Goal: Information Seeking & Learning: Learn about a topic

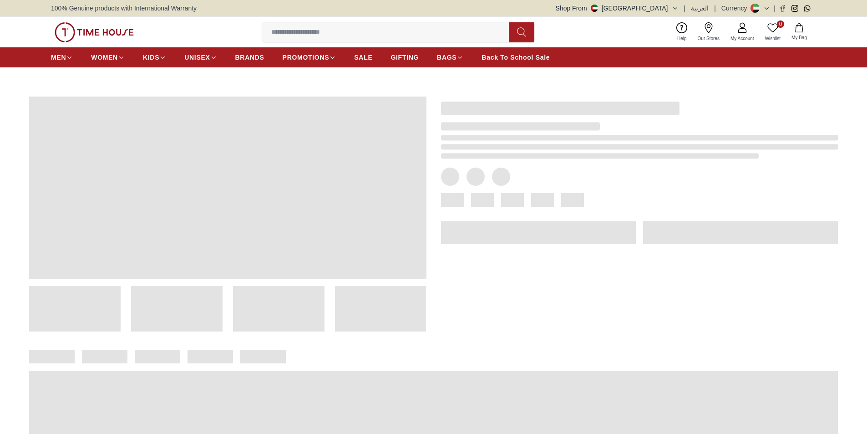
click at [655, 3] on div "100% Genuine products with International Warranty Shop From [GEOGRAPHIC_DATA] |…" at bounding box center [433, 8] width 765 height 16
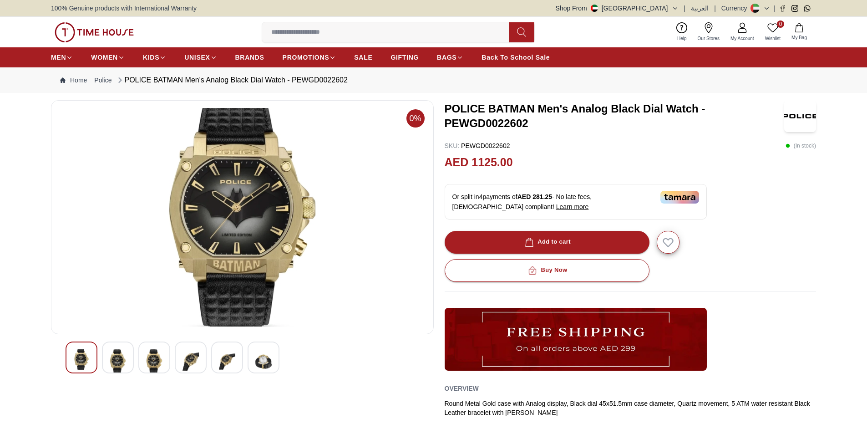
click at [663, 9] on button "Shop From [GEOGRAPHIC_DATA]" at bounding box center [617, 8] width 123 height 9
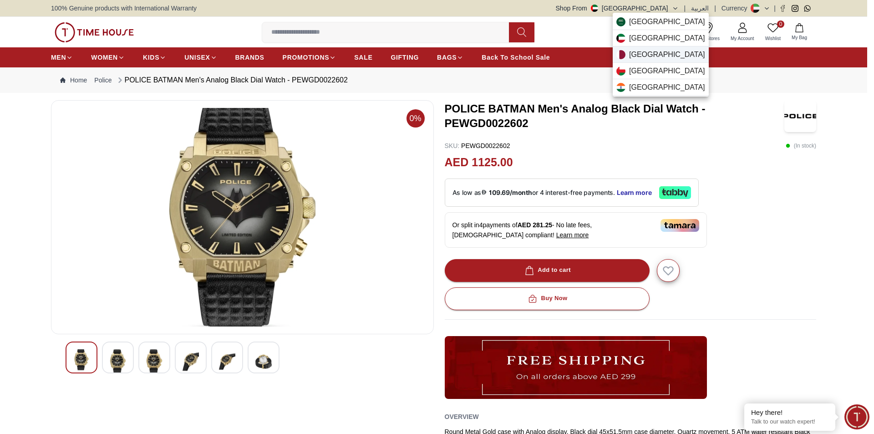
click at [639, 52] on span "[GEOGRAPHIC_DATA]" at bounding box center [667, 54] width 76 height 11
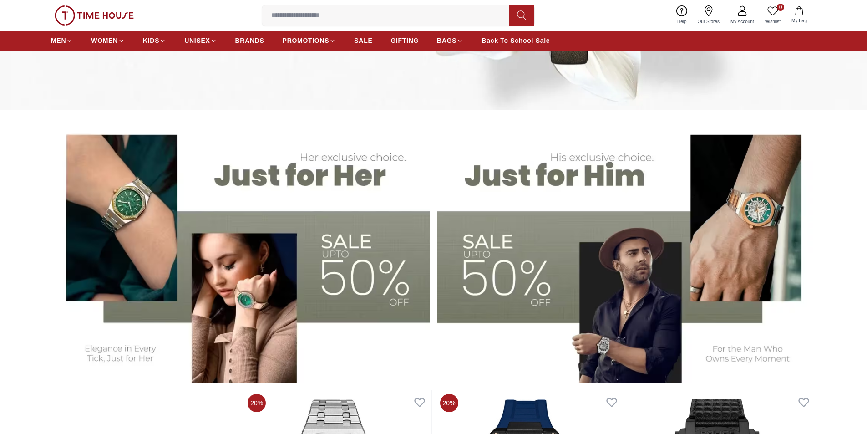
scroll to position [273, 0]
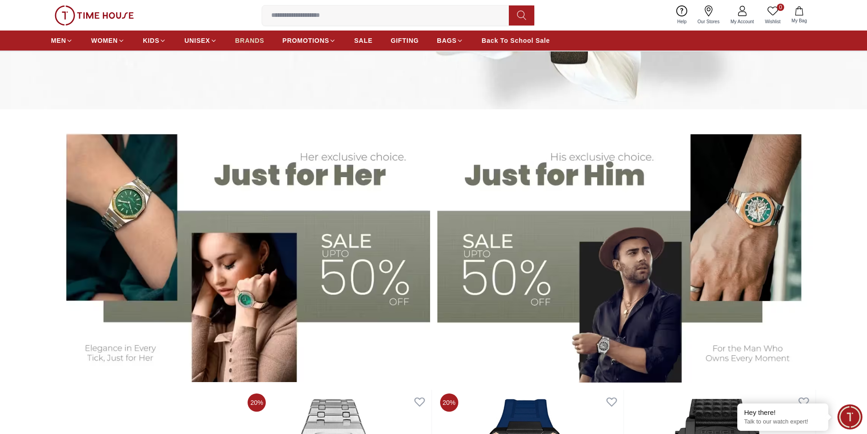
click at [256, 40] on span "BRANDS" at bounding box center [249, 40] width 29 height 9
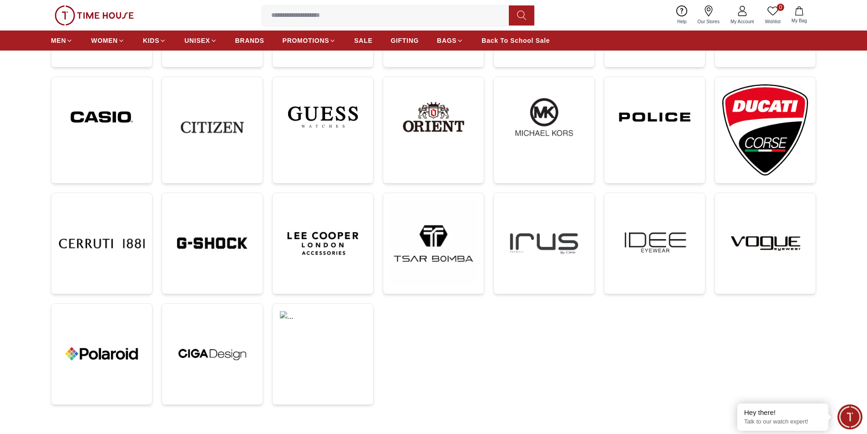
scroll to position [228, 0]
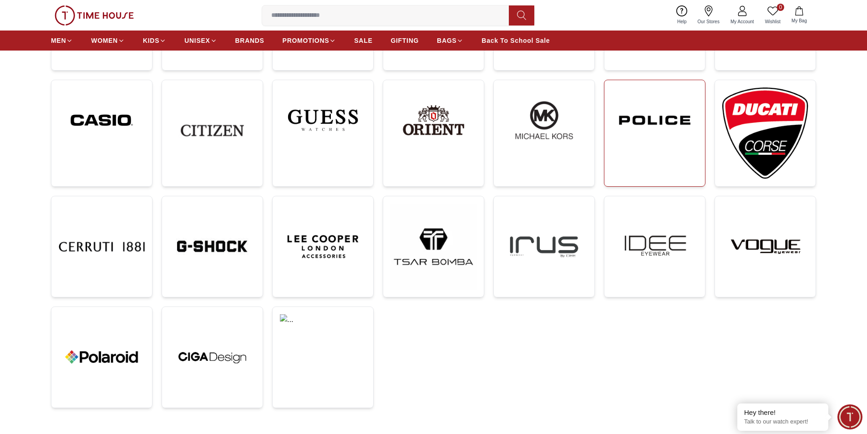
click at [676, 143] on img at bounding box center [655, 120] width 86 height 66
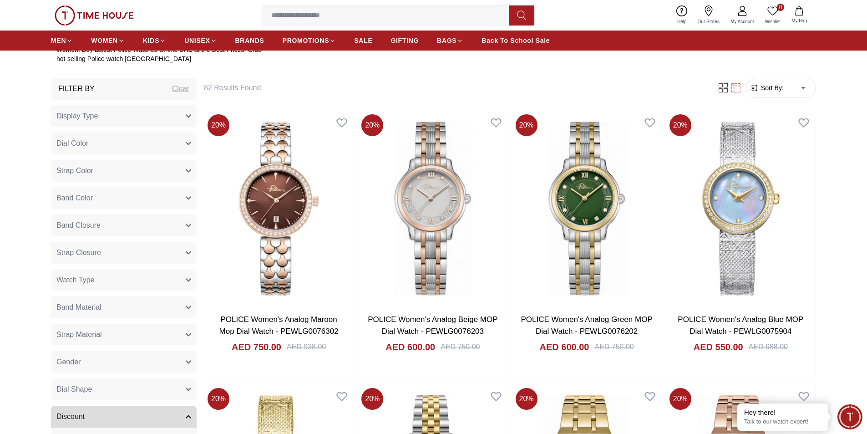
scroll to position [546, 0]
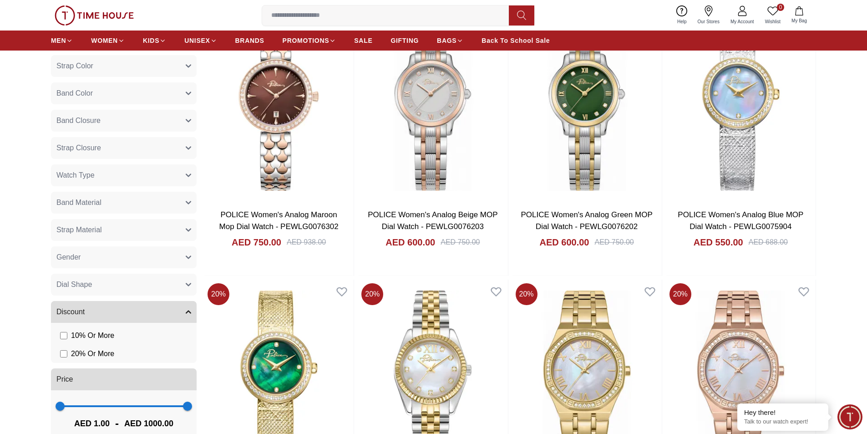
click at [86, 258] on button "Gender" at bounding box center [124, 257] width 146 height 22
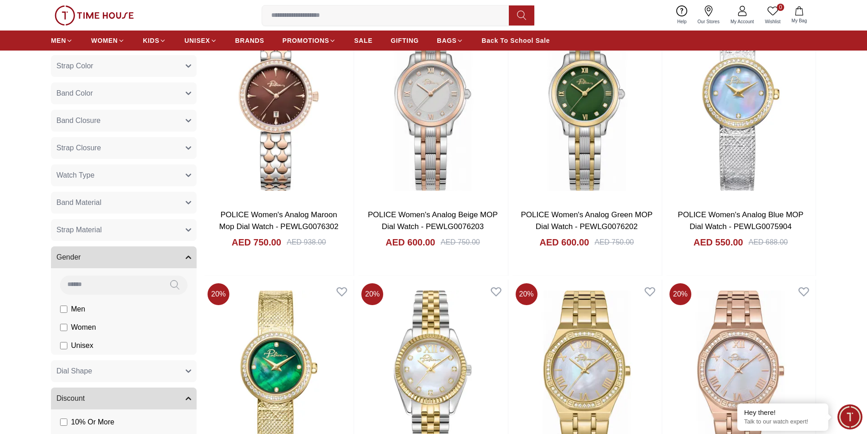
click at [0, 0] on span "Men" at bounding box center [0, 0] width 0 height 0
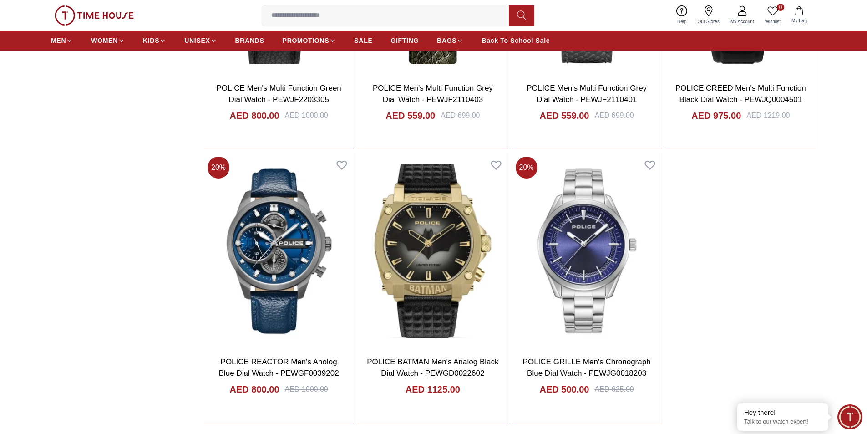
scroll to position [1502, 0]
